Goal: Information Seeking & Learning: Learn about a topic

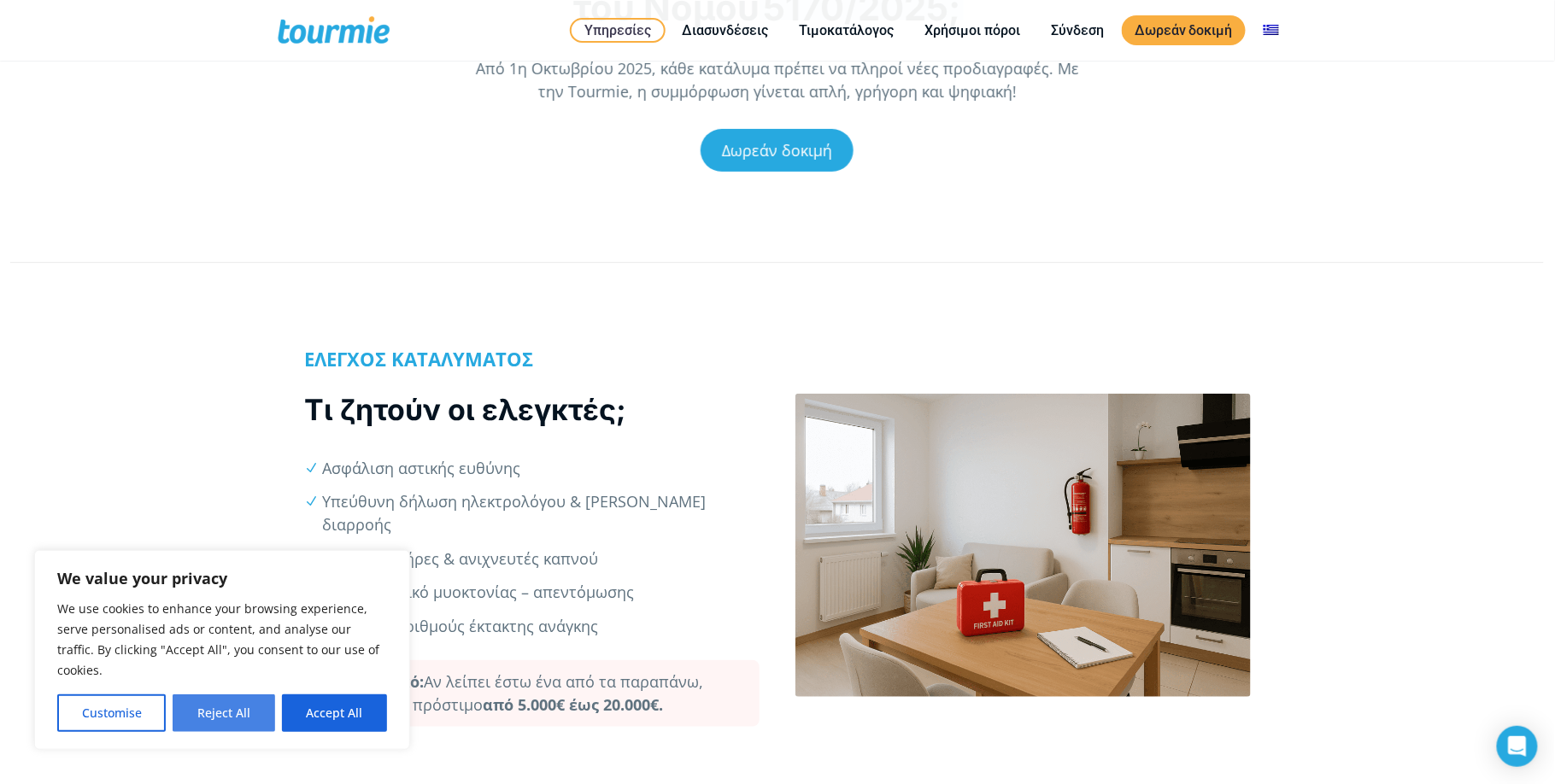
click at [225, 715] on button "Reject All" at bounding box center [223, 712] width 101 height 37
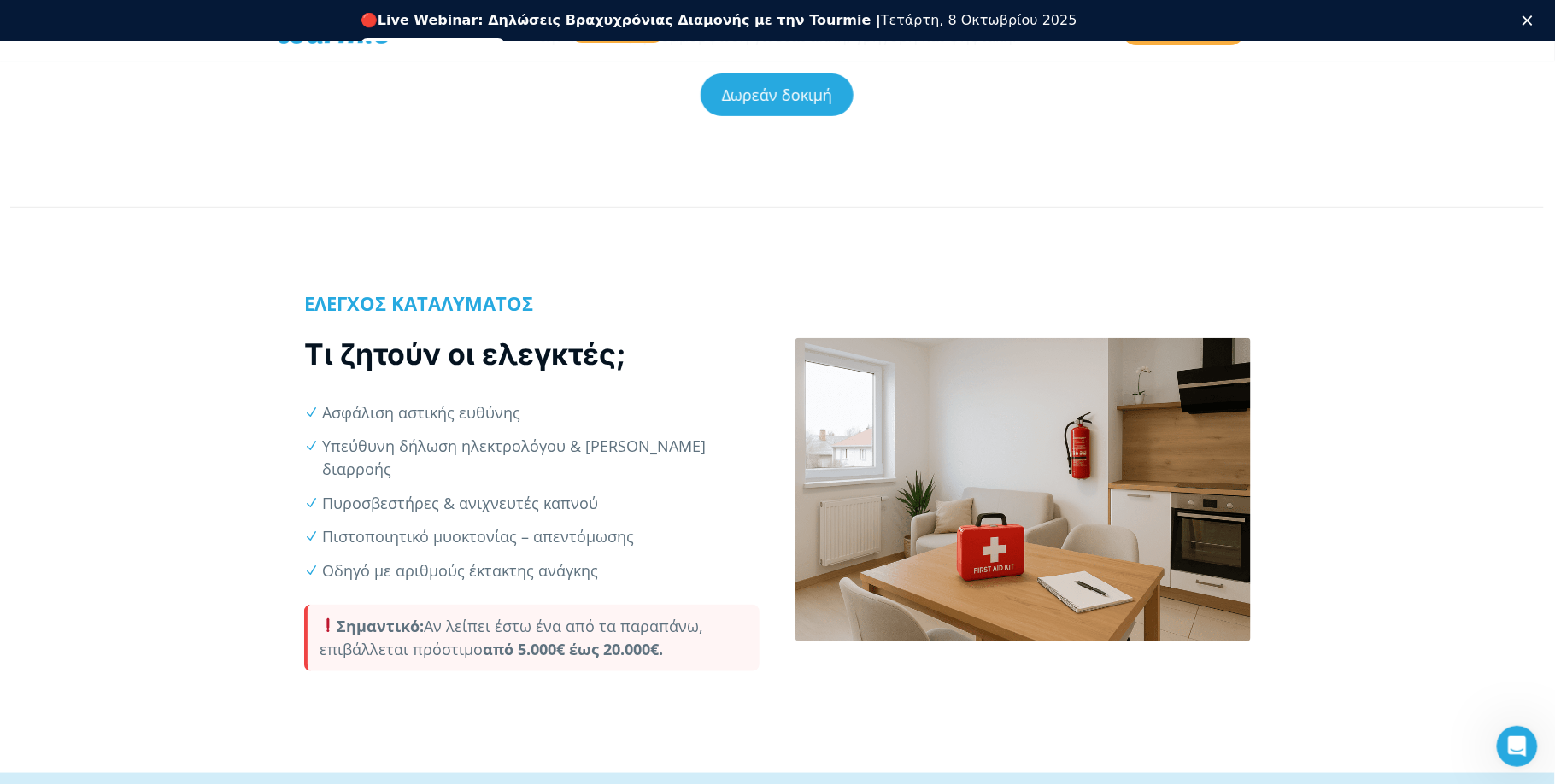
scroll to position [267, 0]
click at [778, 88] on link "Δωρεάν δοκιμή" at bounding box center [777, 94] width 153 height 42
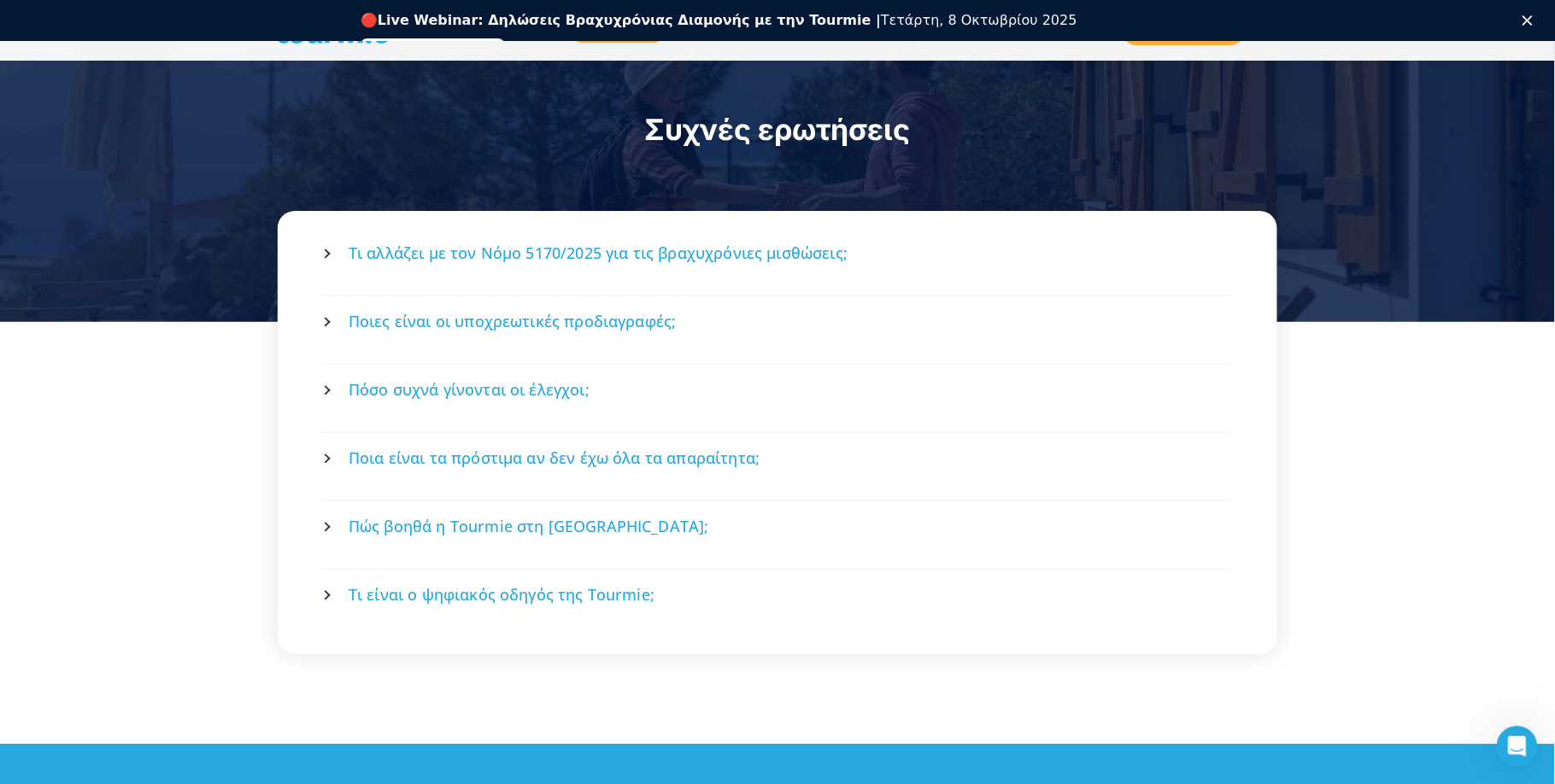
scroll to position [2342, 0]
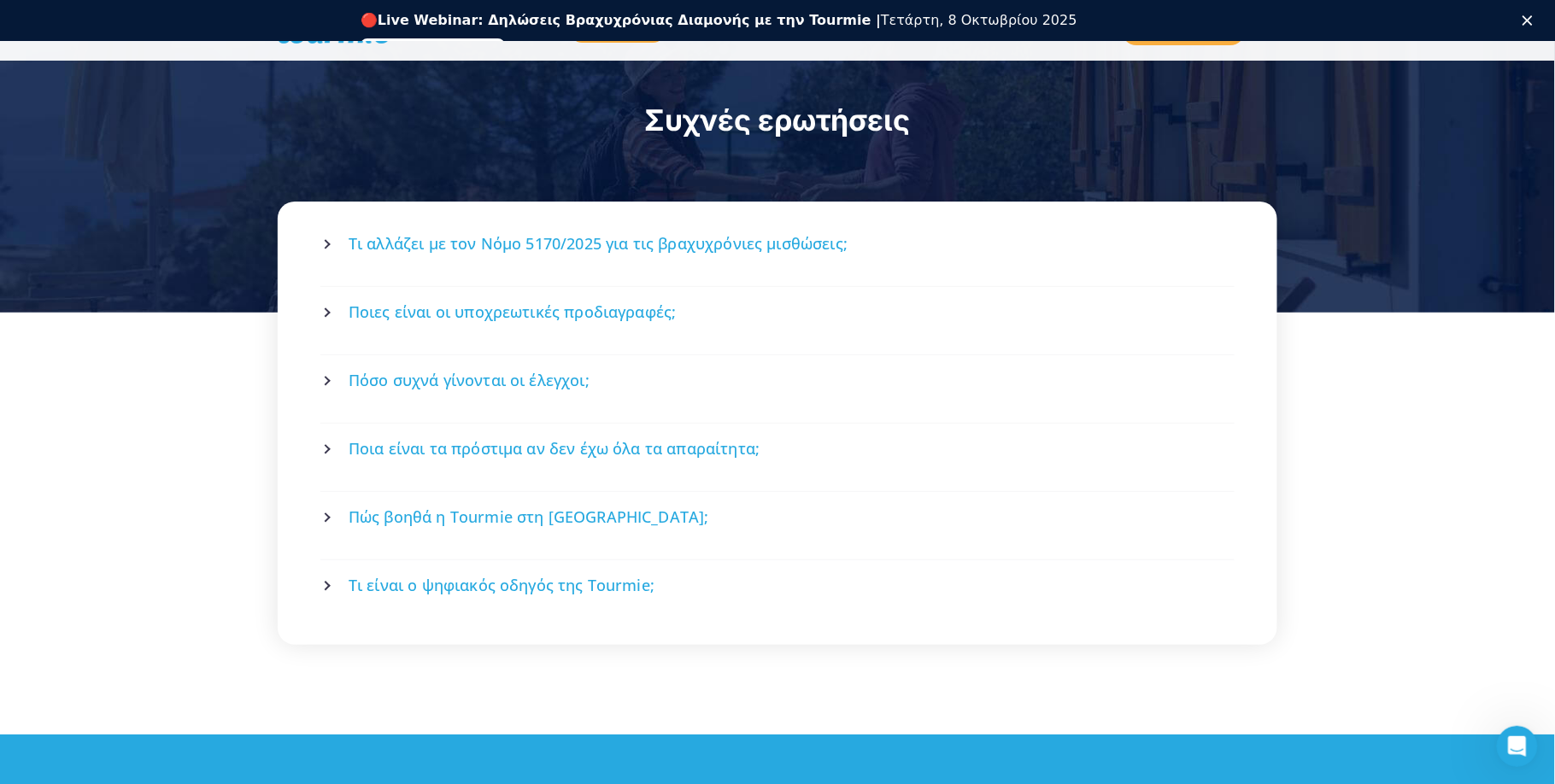
click at [482, 233] on span "Τι αλλάζει με τον Νόμο 5170/2025 για τις βραχυχρόνιες μισθώσεις;" at bounding box center [598, 243] width 499 height 22
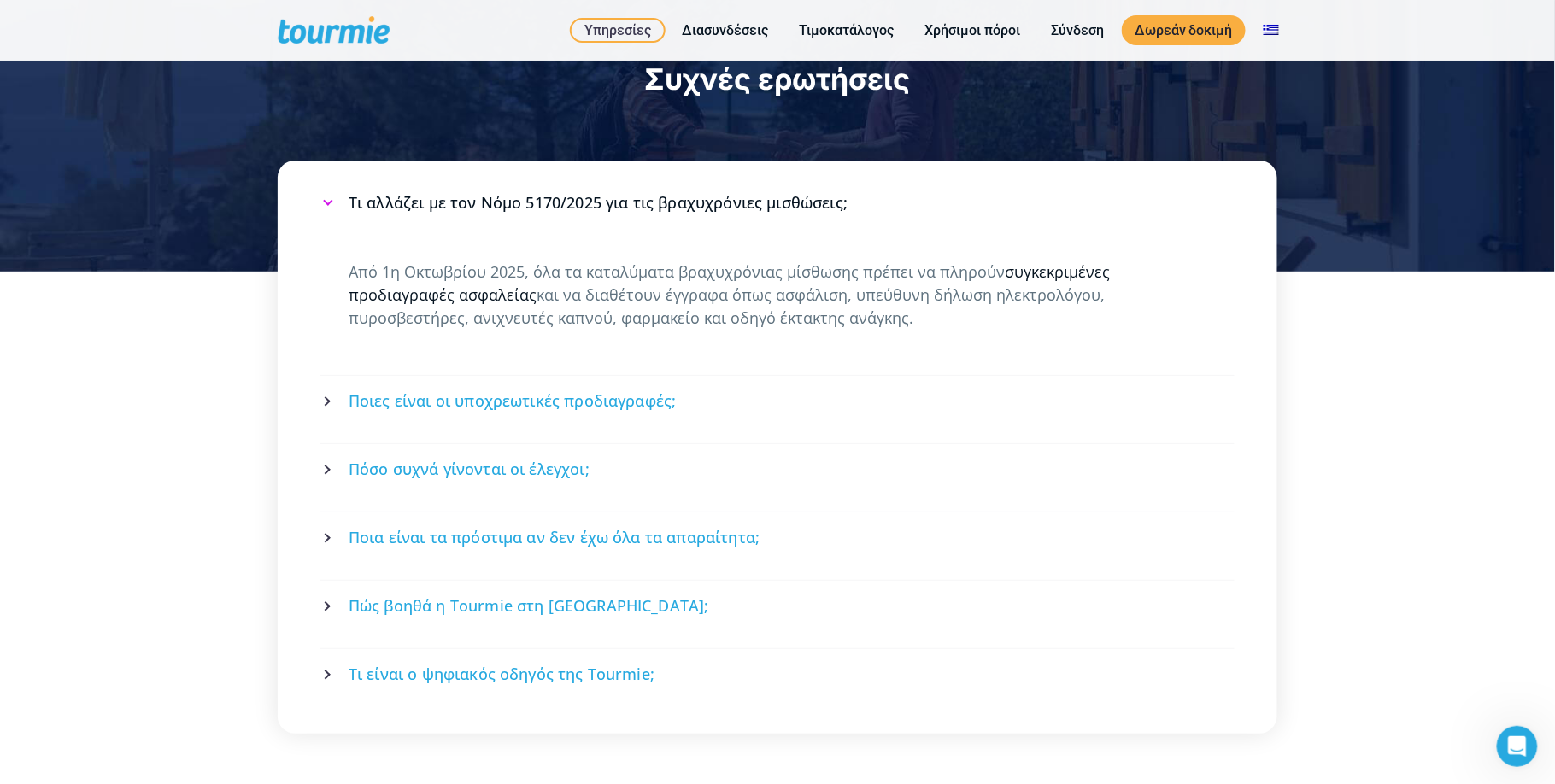
click at [1057, 262] on link "συγκεκριμένες προδιαγραφές ασφαλείας" at bounding box center [729, 283] width 761 height 43
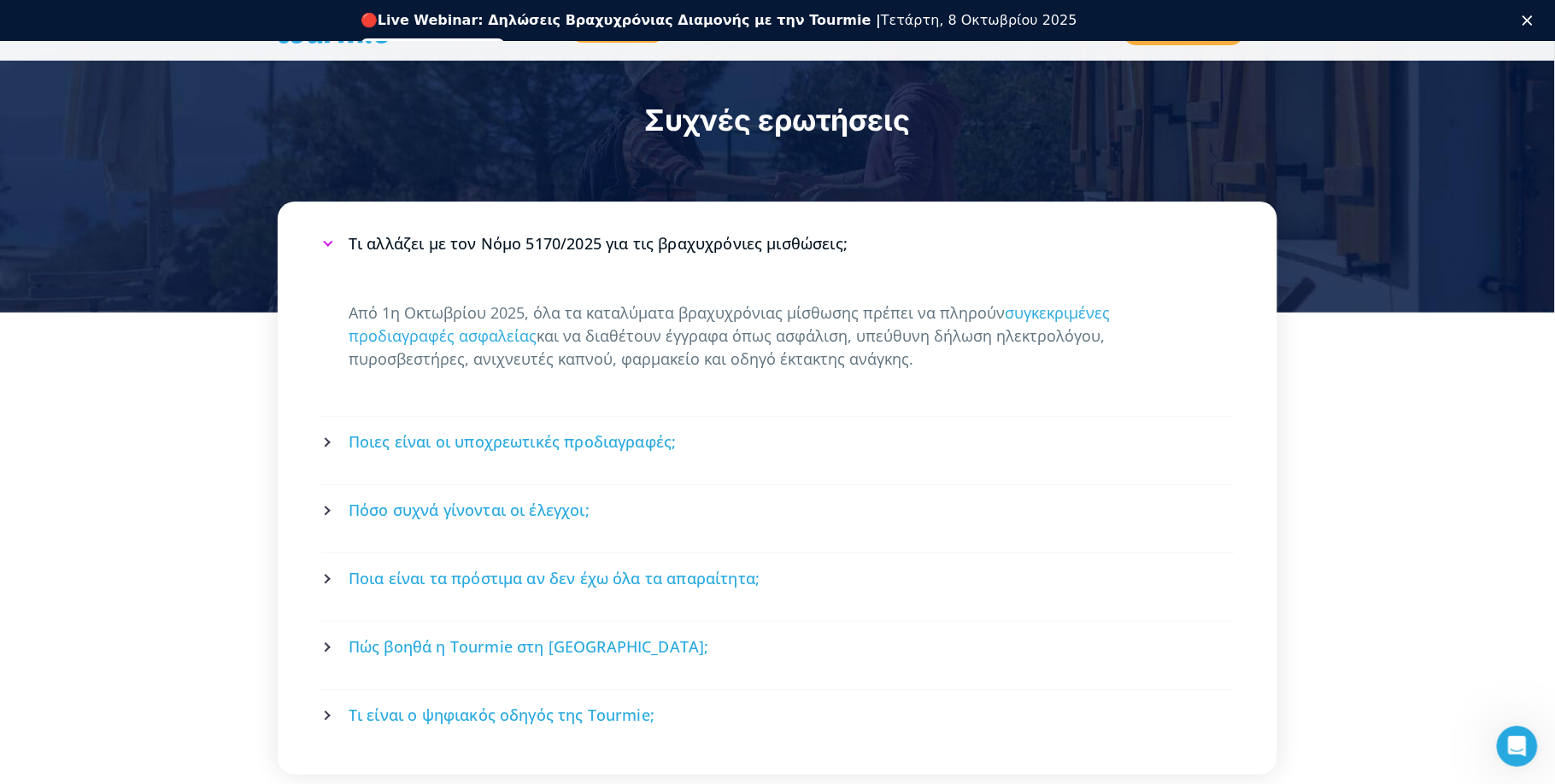
click at [431, 499] on span "Πόσο συχνά γίνονται οι έλεγχοι;" at bounding box center [469, 509] width 241 height 22
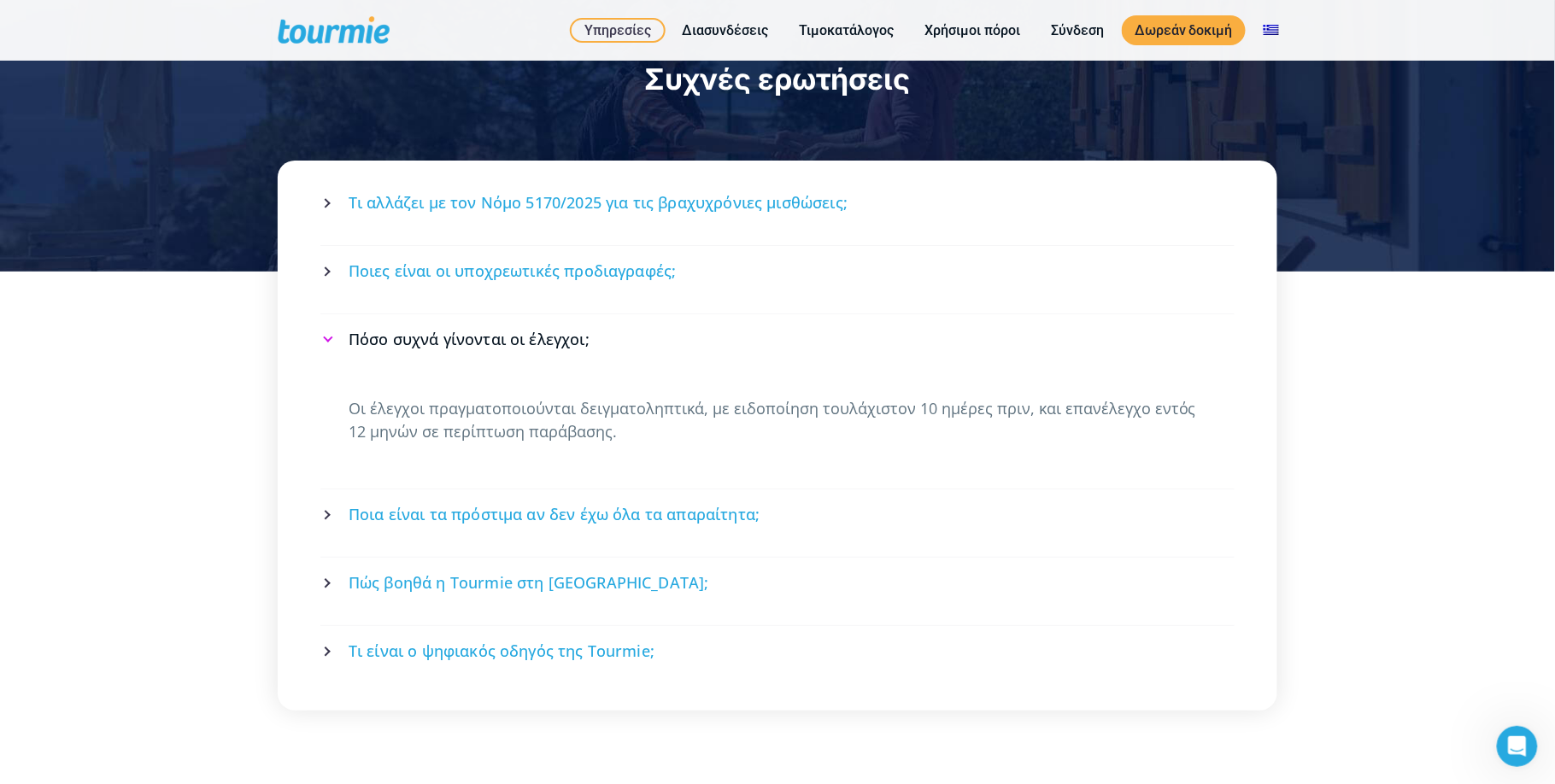
click at [475, 503] on span "Ποια είναι τα πρόστιμα αν δεν έχω όλα τα απαραίτητα;" at bounding box center [554, 514] width 411 height 22
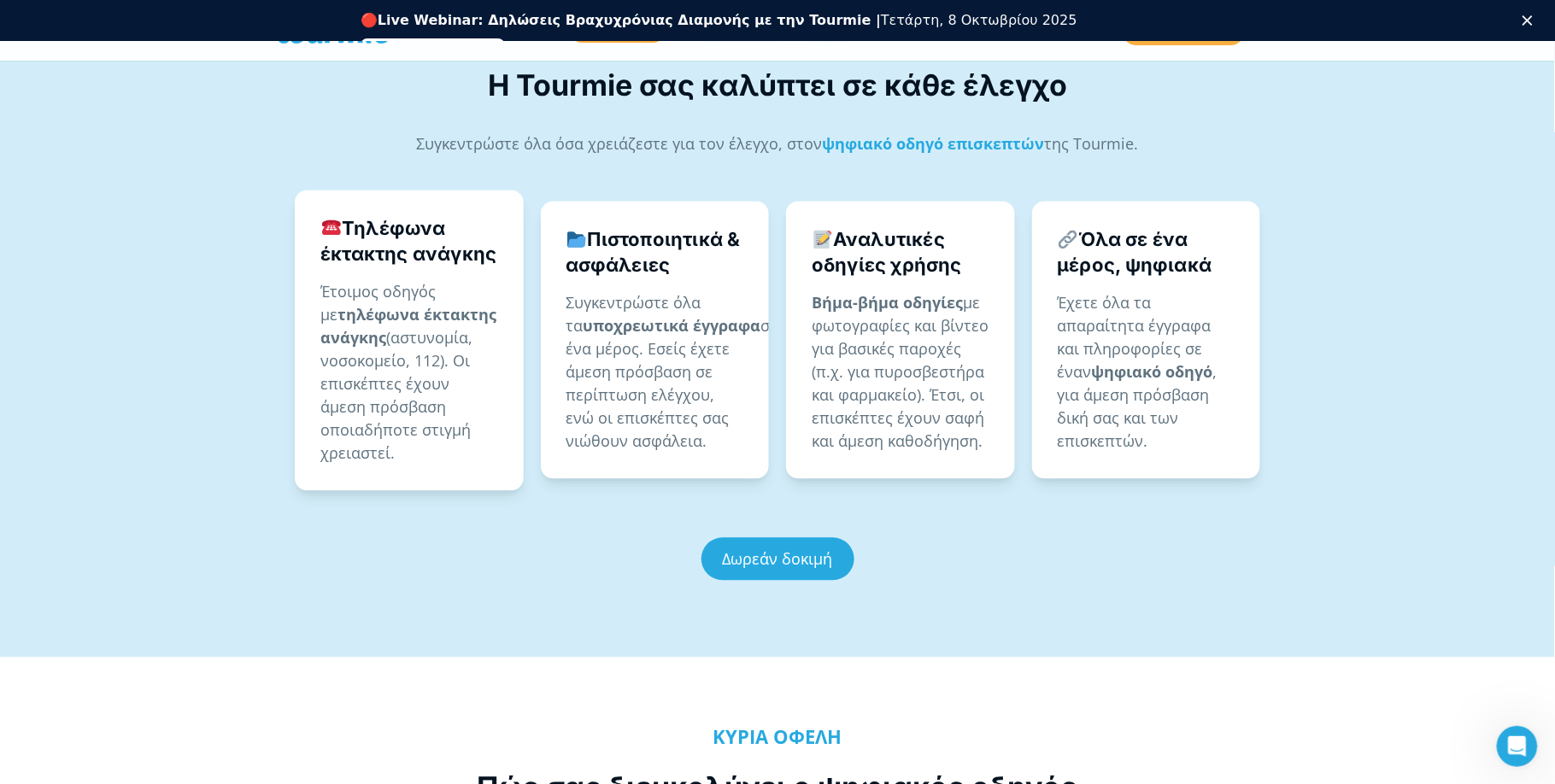
scroll to position [1173, 0]
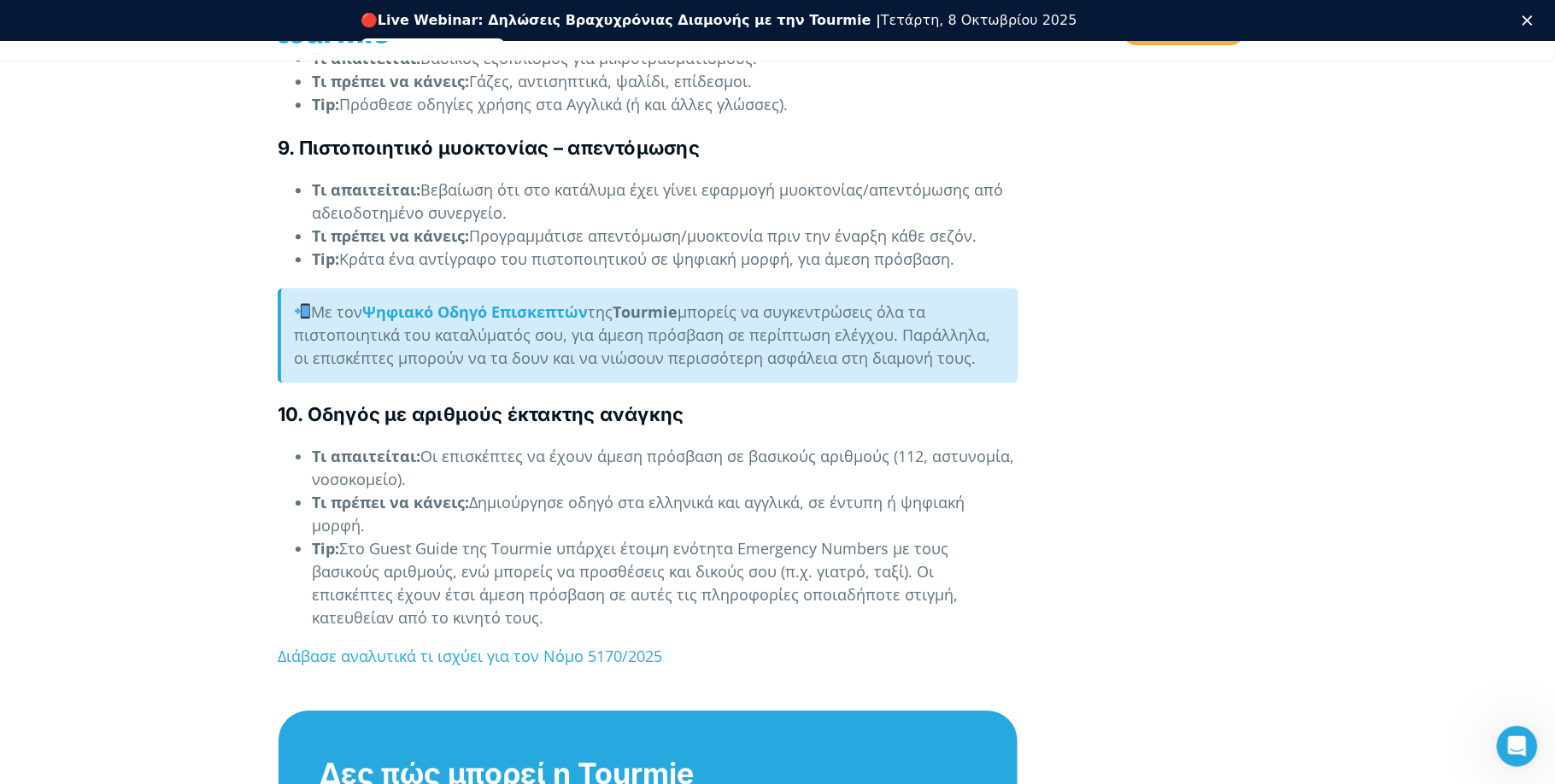
scroll to position [3974, 0]
